Goal: Task Accomplishment & Management: Use online tool/utility

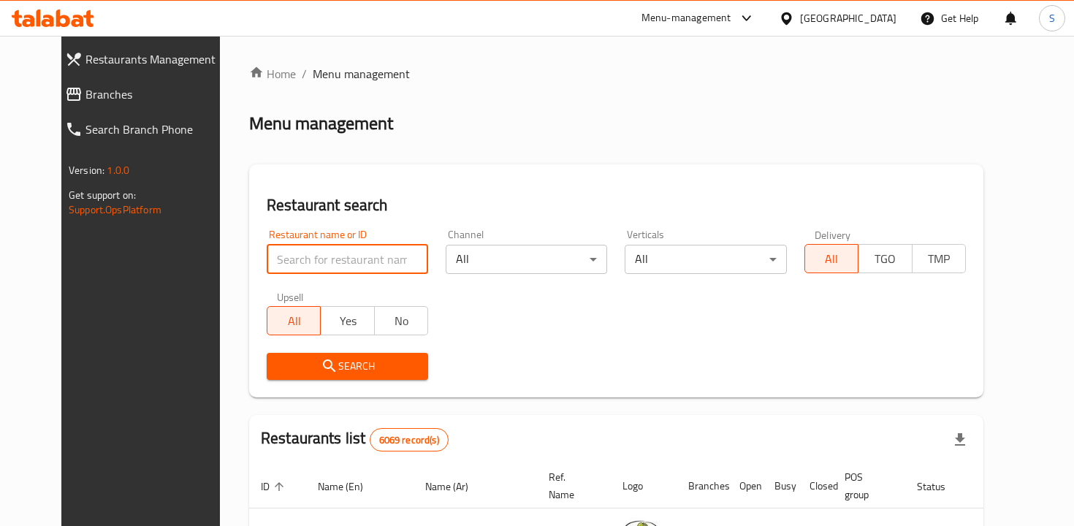
type input "[PERSON_NAME]"
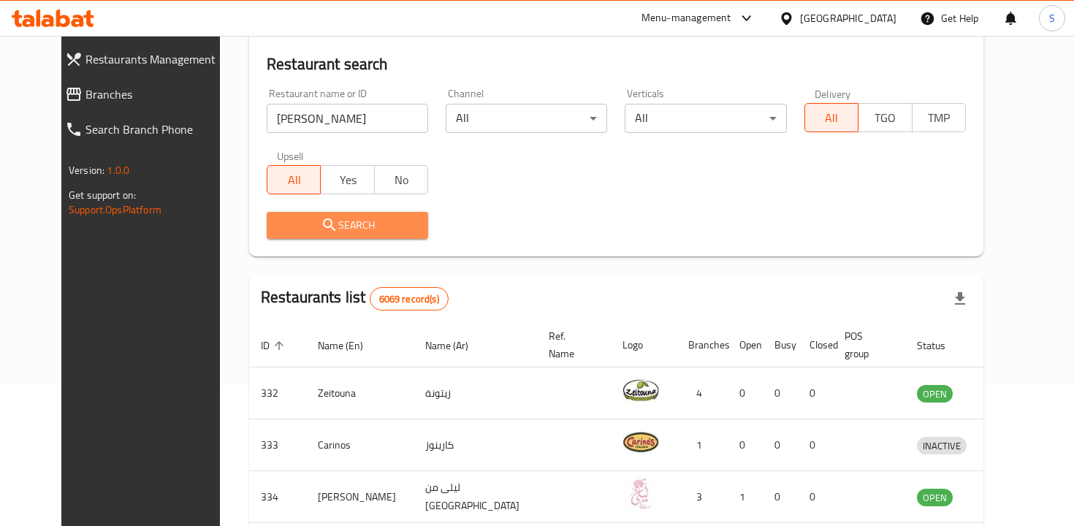
click at [343, 229] on span "Search" at bounding box center [347, 225] width 138 height 18
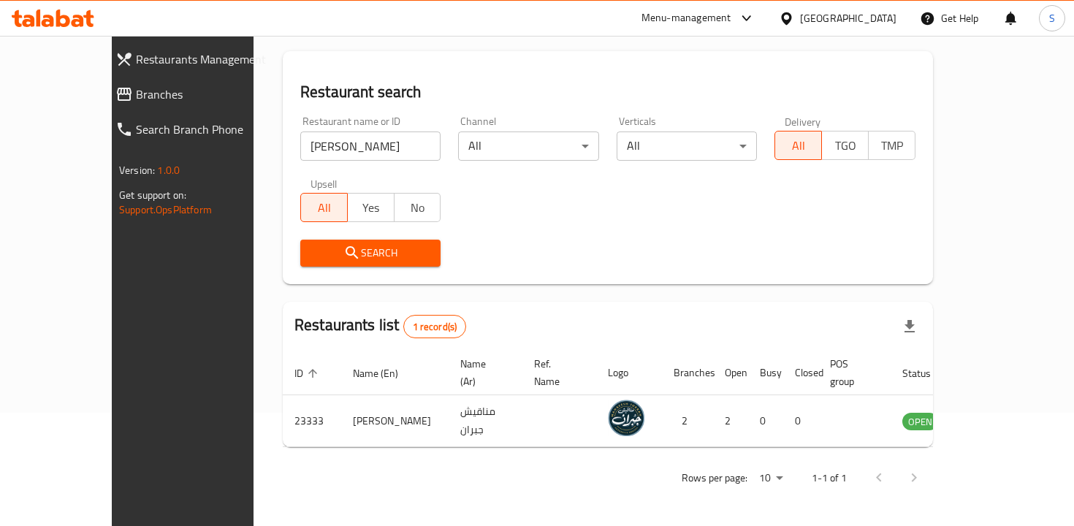
scroll to position [97, 0]
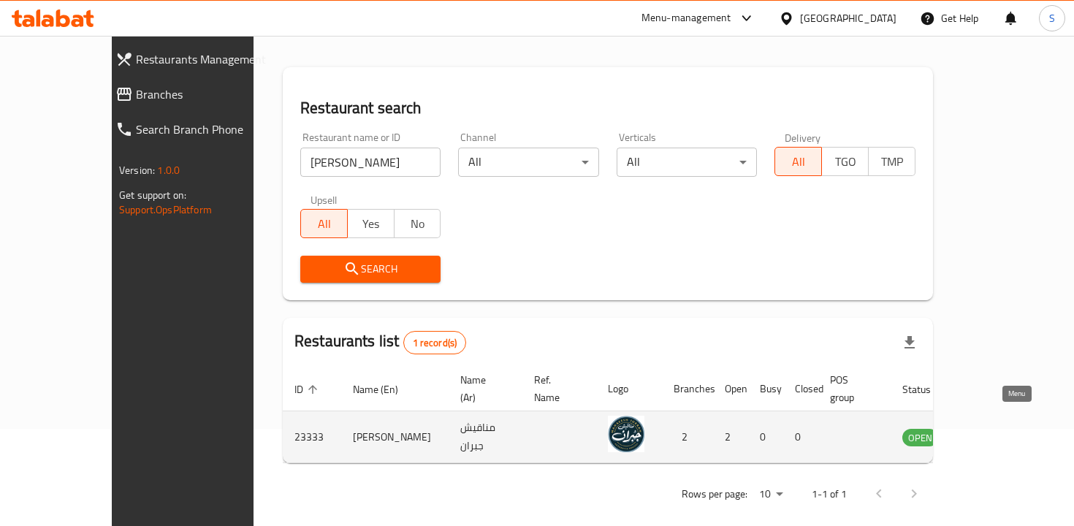
click at [993, 435] on icon "enhanced table" at bounding box center [990, 438] width 5 height 6
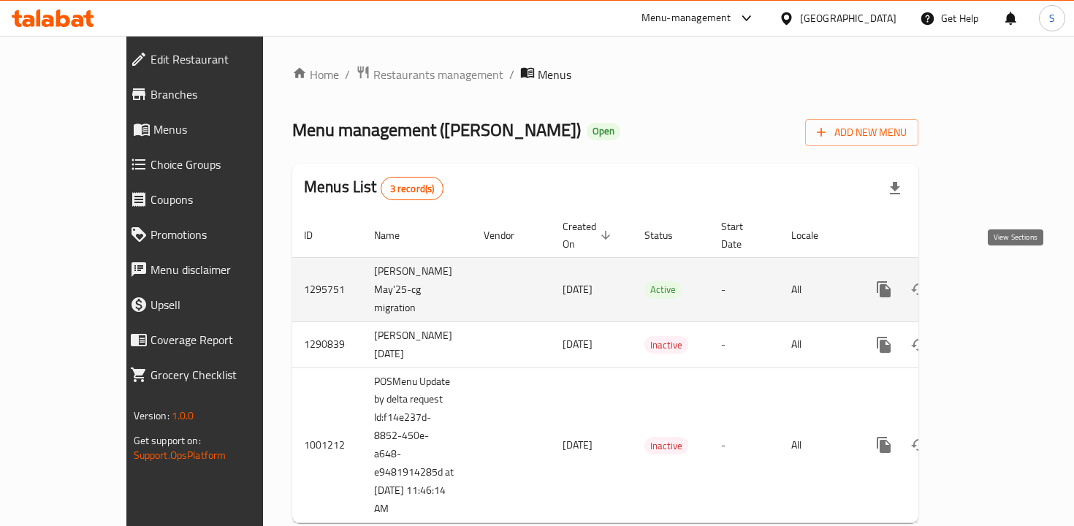
click at [998, 281] on icon "enhanced table" at bounding box center [989, 290] width 18 height 18
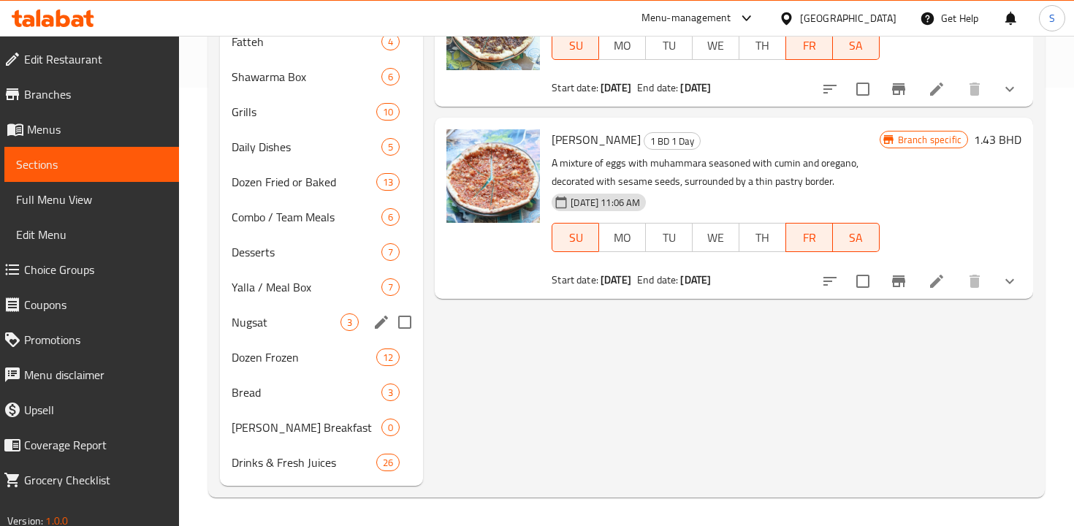
scroll to position [439, 0]
click at [316, 449] on div "Drinks & Fresh Juices 26" at bounding box center [321, 461] width 203 height 35
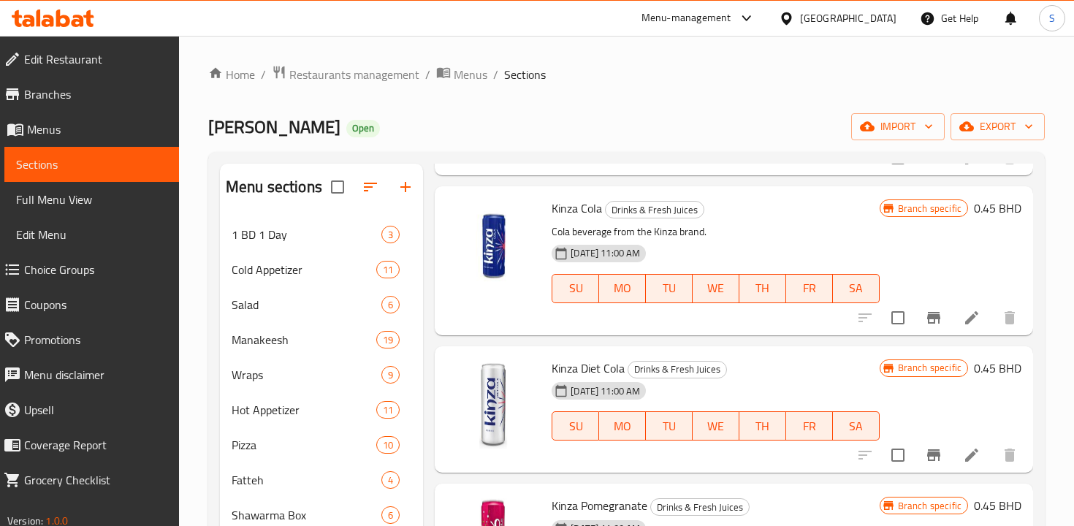
scroll to position [3528, 0]
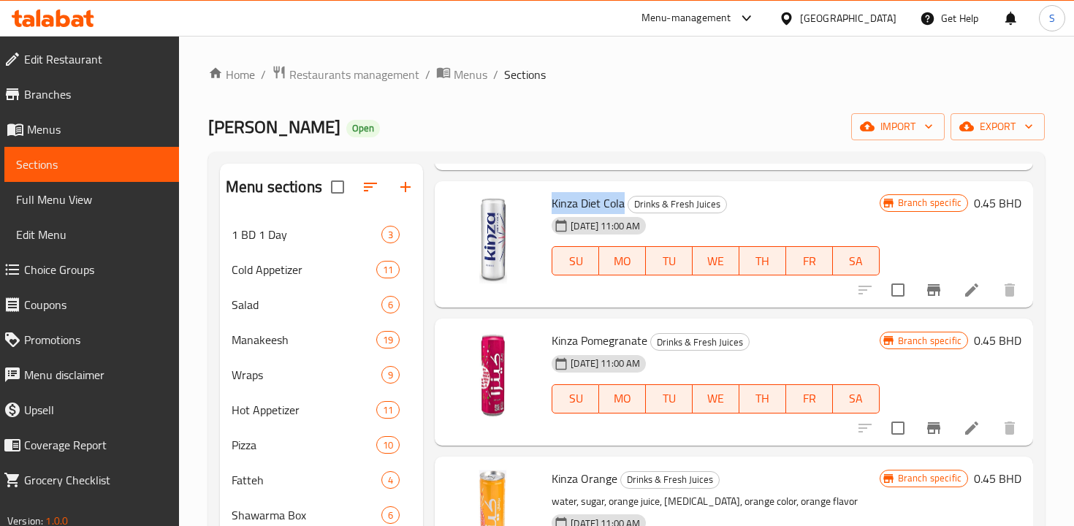
drag, startPoint x: 553, startPoint y: 204, endPoint x: 625, endPoint y: 204, distance: 71.6
click at [625, 204] on h6 "Kinza Diet Cola Drinks & Fresh Juices" at bounding box center [715, 203] width 327 height 20
copy span "Kinza Diet Cola"
drag, startPoint x: 552, startPoint y: 340, endPoint x: 633, endPoint y: 339, distance: 81.8
click at [634, 340] on span "Kinza Pomegranate" at bounding box center [600, 340] width 96 height 22
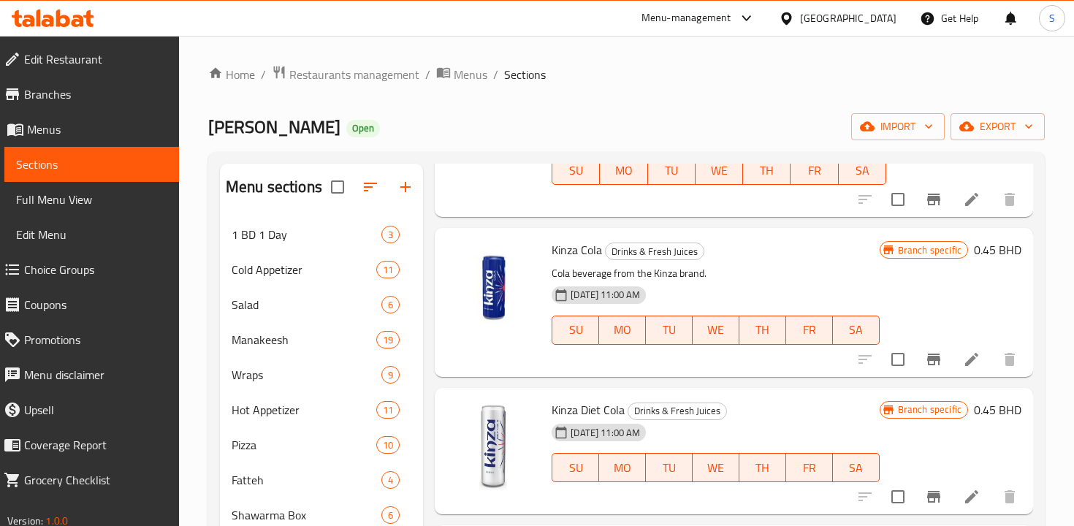
scroll to position [3322, 0]
drag, startPoint x: 553, startPoint y: 248, endPoint x: 606, endPoint y: 250, distance: 53.3
click at [606, 250] on h6 "Kinza Cola Drinks & Fresh Juices" at bounding box center [715, 249] width 327 height 20
copy h6 "Kinza Cola"
